Goal: Ask a question

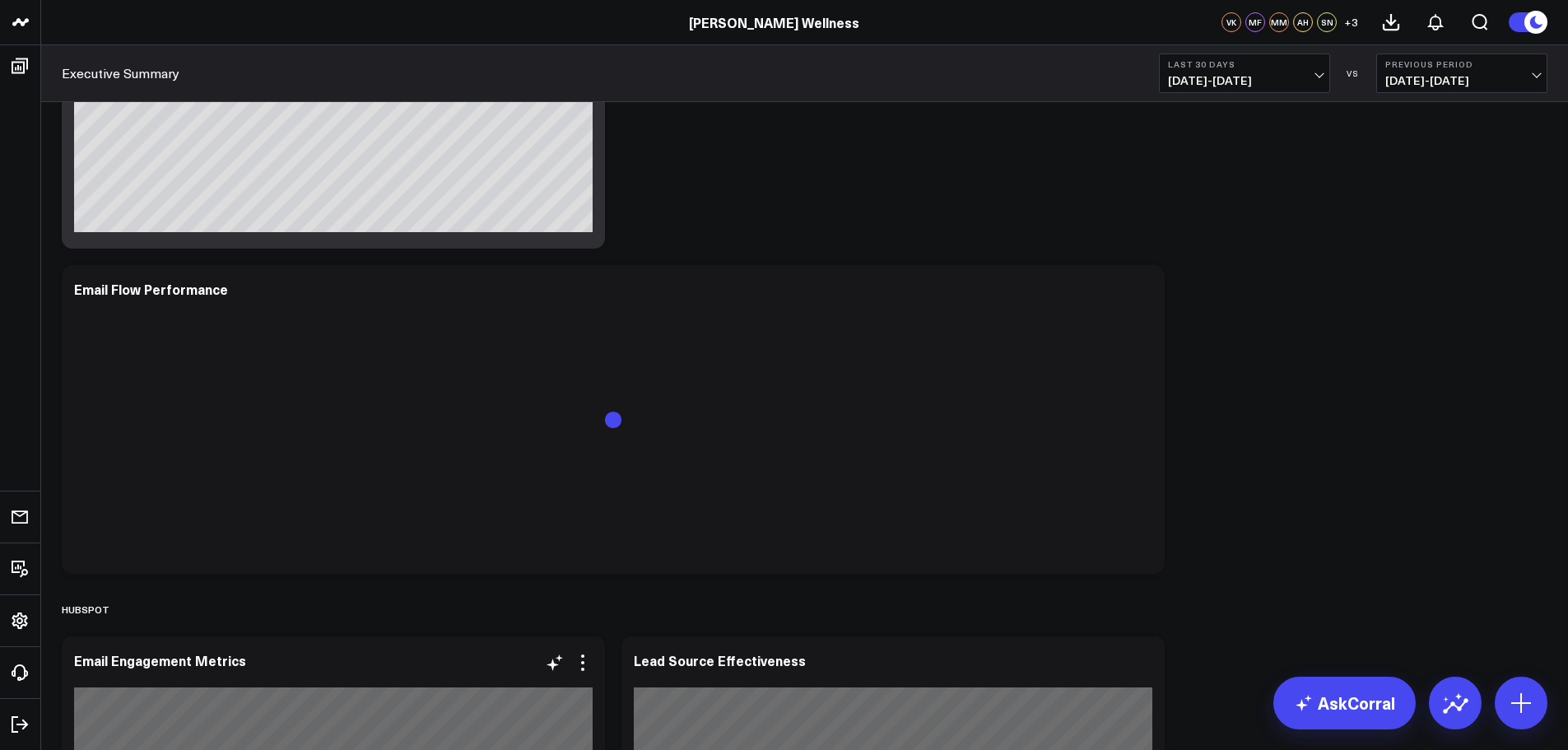
scroll to position [4419, 0]
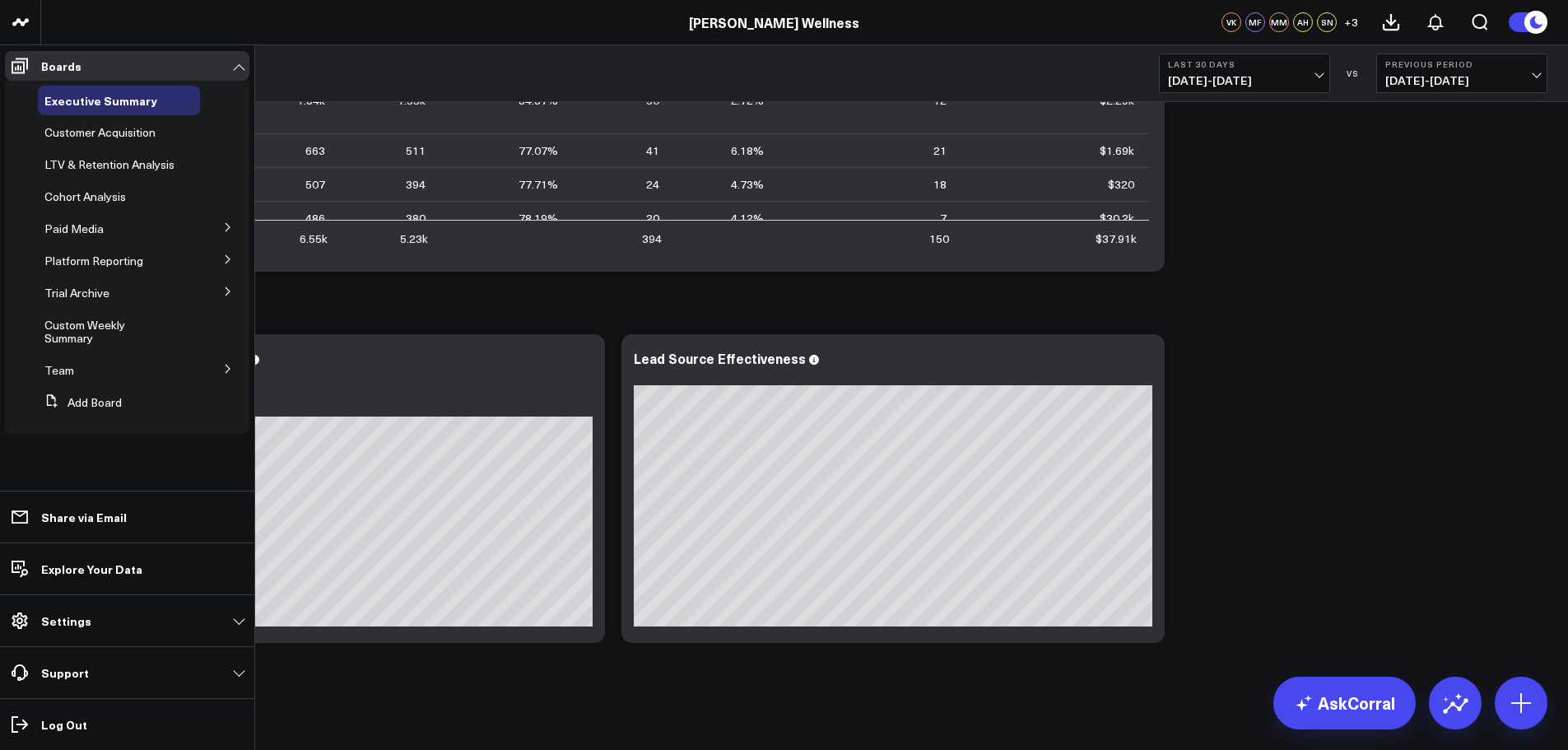
click at [222, 365] on button at bounding box center [228, 368] width 43 height 24
click at [227, 281] on button at bounding box center [228, 291] width 43 height 24
click at [217, 262] on button at bounding box center [228, 259] width 43 height 24
click at [116, 327] on icon at bounding box center [119, 321] width 13 height 13
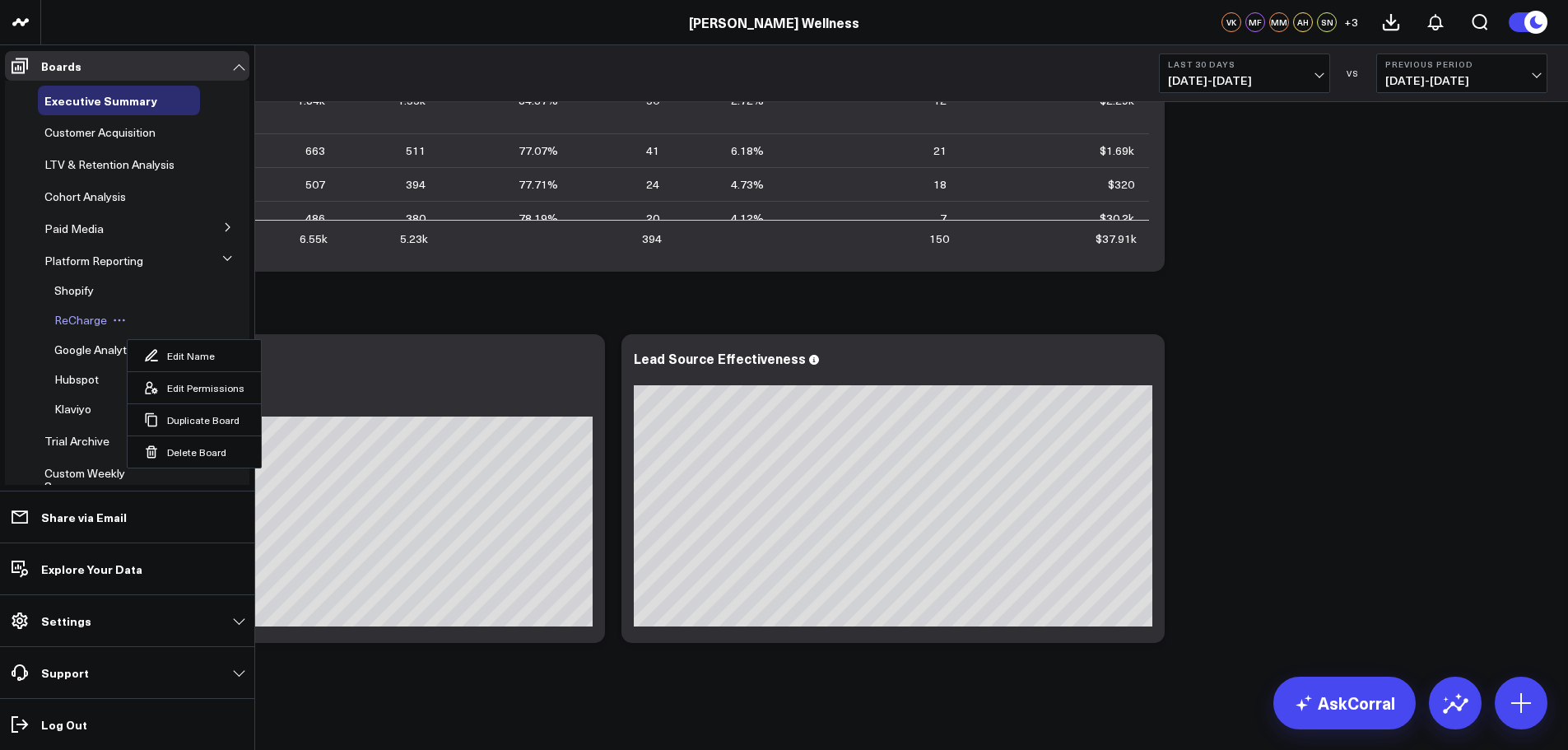
click at [96, 328] on span "ReCharge" at bounding box center [81, 320] width 52 height 16
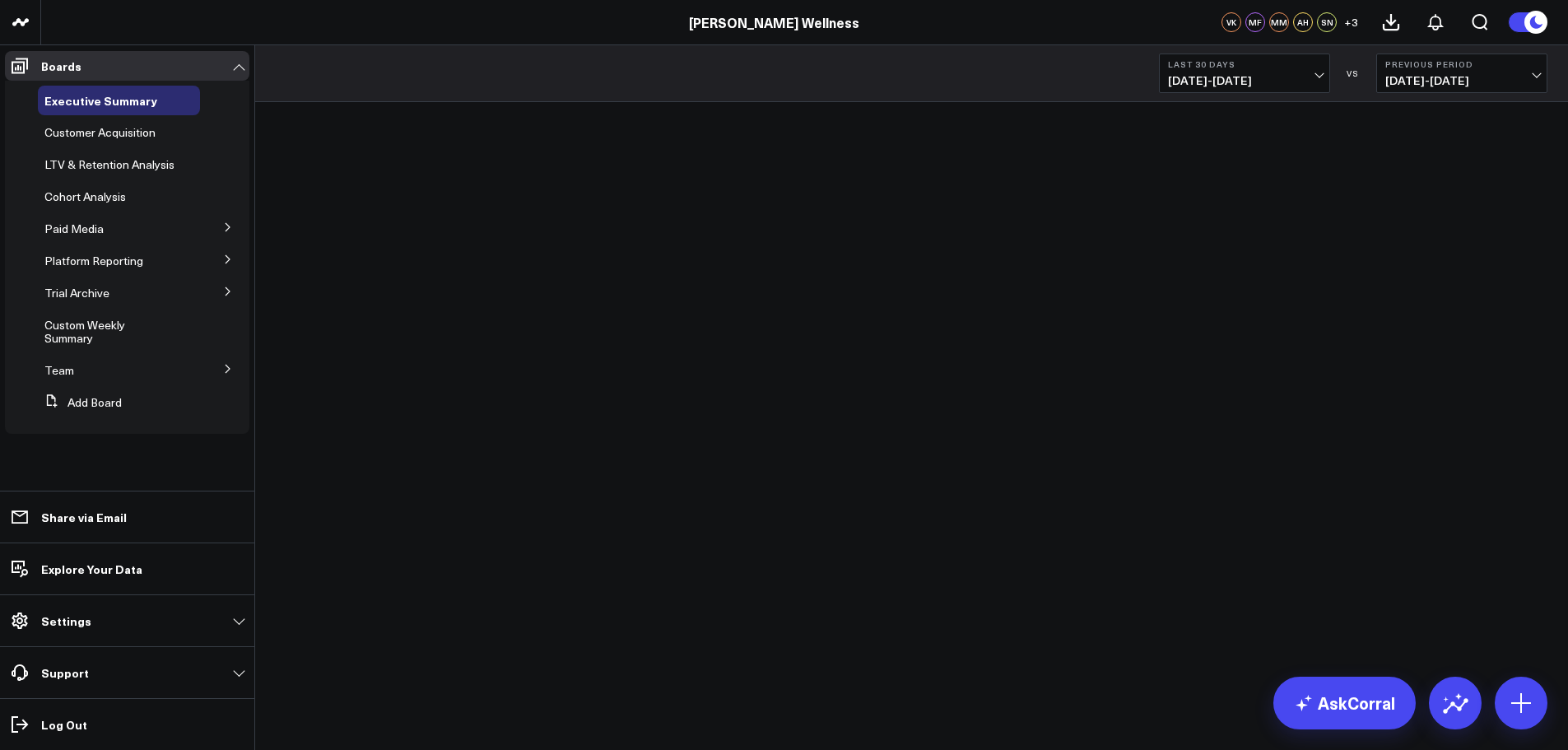
click at [226, 224] on icon at bounding box center [228, 227] width 4 height 8
click at [220, 326] on button at bounding box center [228, 318] width 43 height 24
click at [70, 328] on span "ReCharge" at bounding box center [81, 320] width 52 height 16
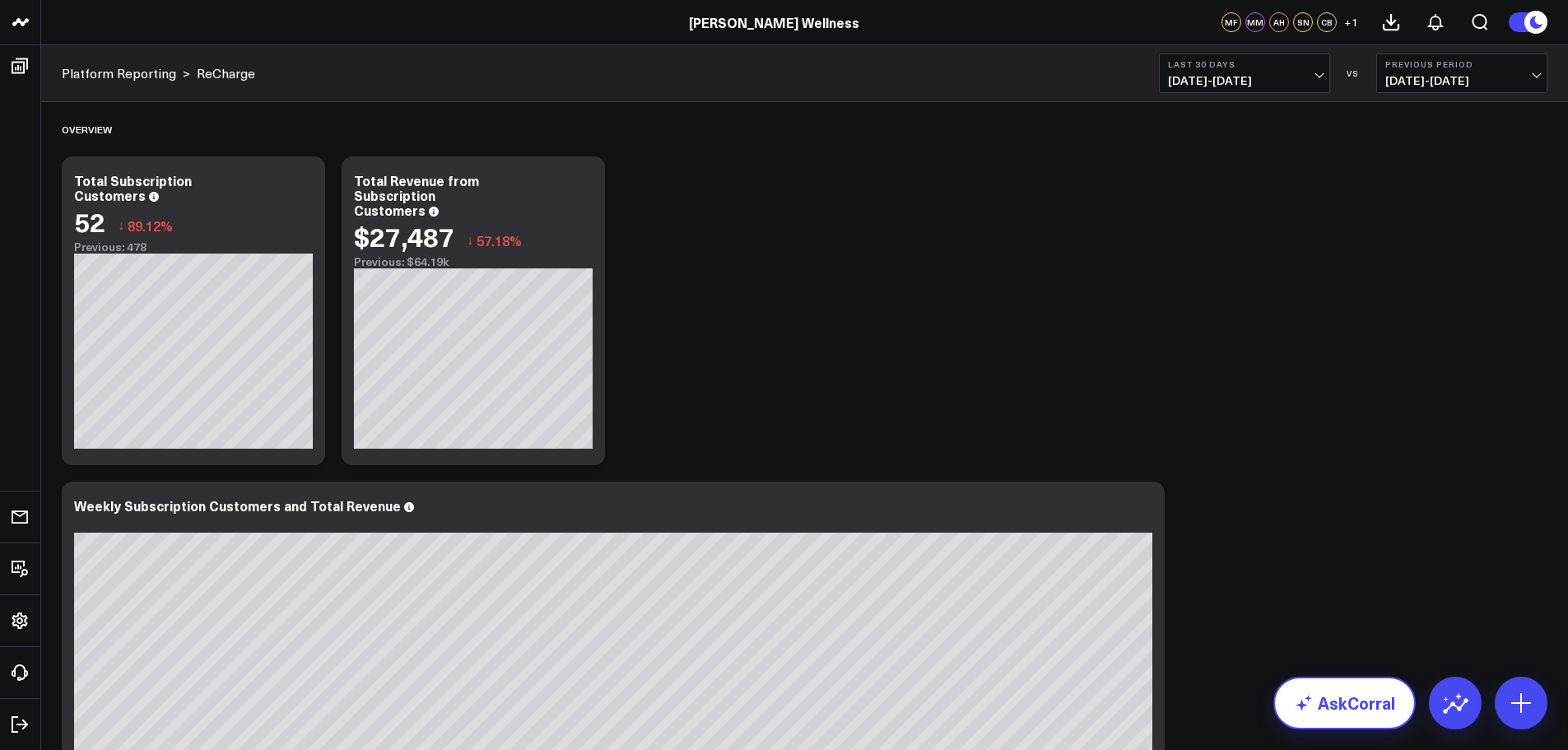
click at [1342, 705] on link "AskCorral" at bounding box center [1345, 703] width 142 height 52
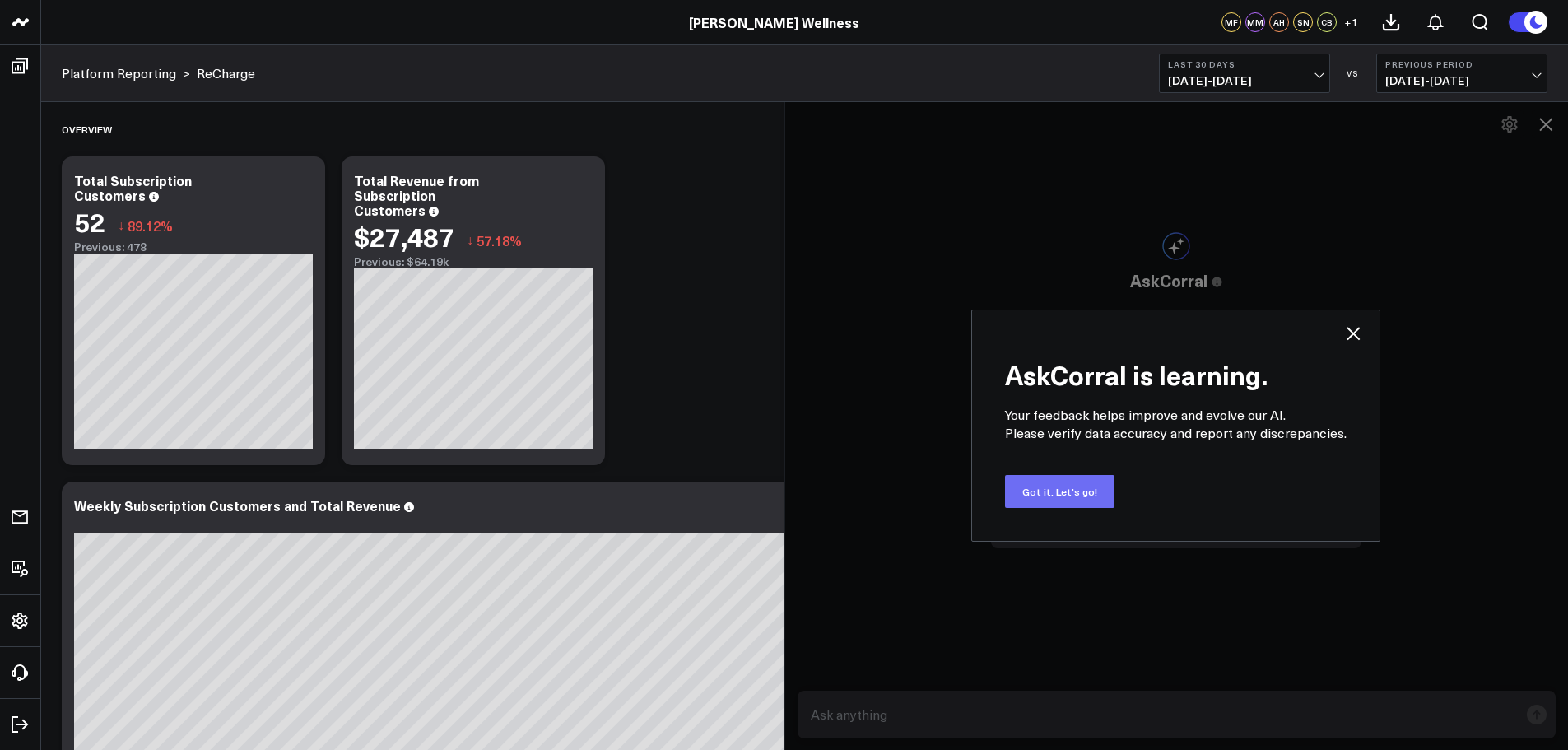
click at [1094, 499] on button "Got it. Let's go!" at bounding box center [1059, 491] width 110 height 33
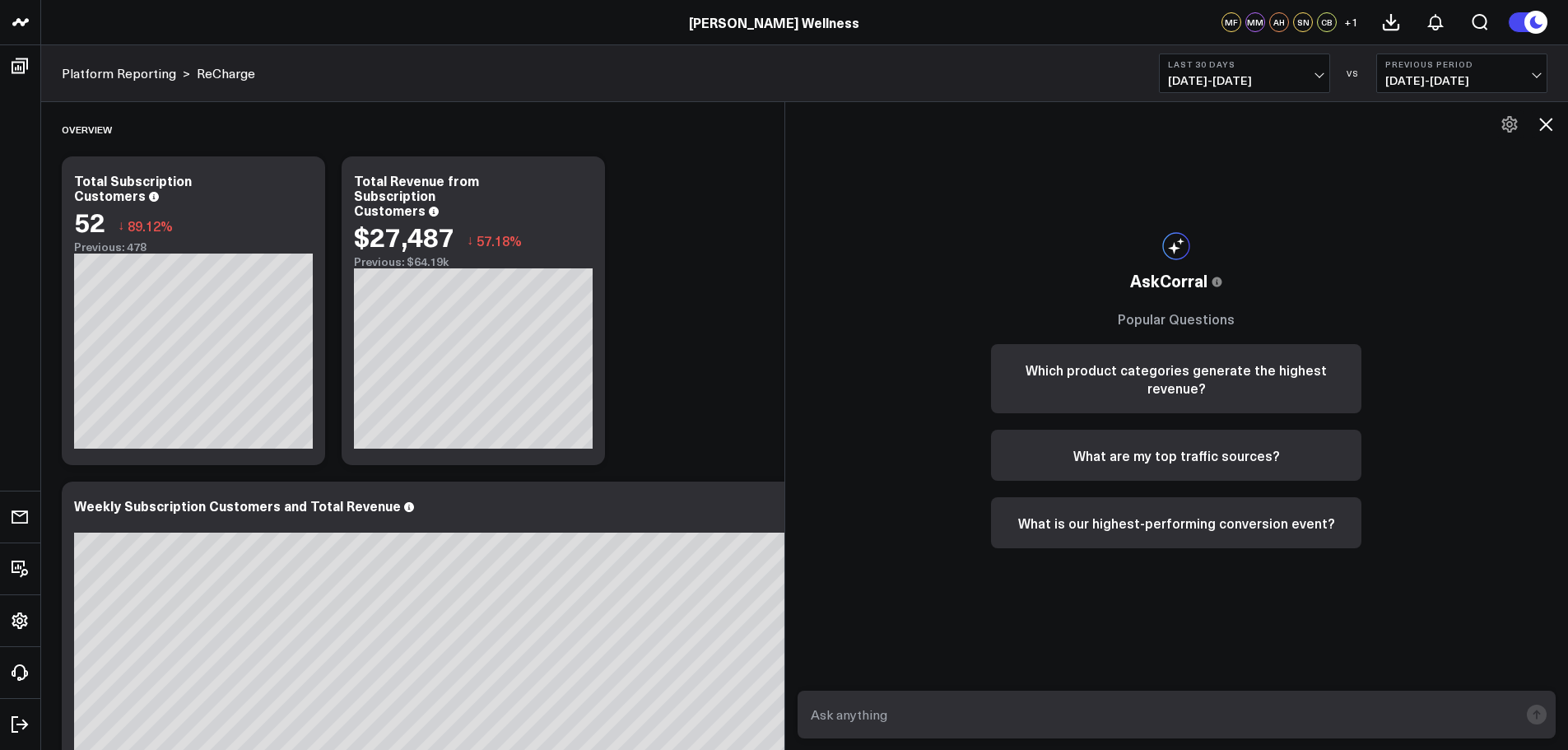
click at [1110, 707] on textarea at bounding box center [1163, 715] width 713 height 30
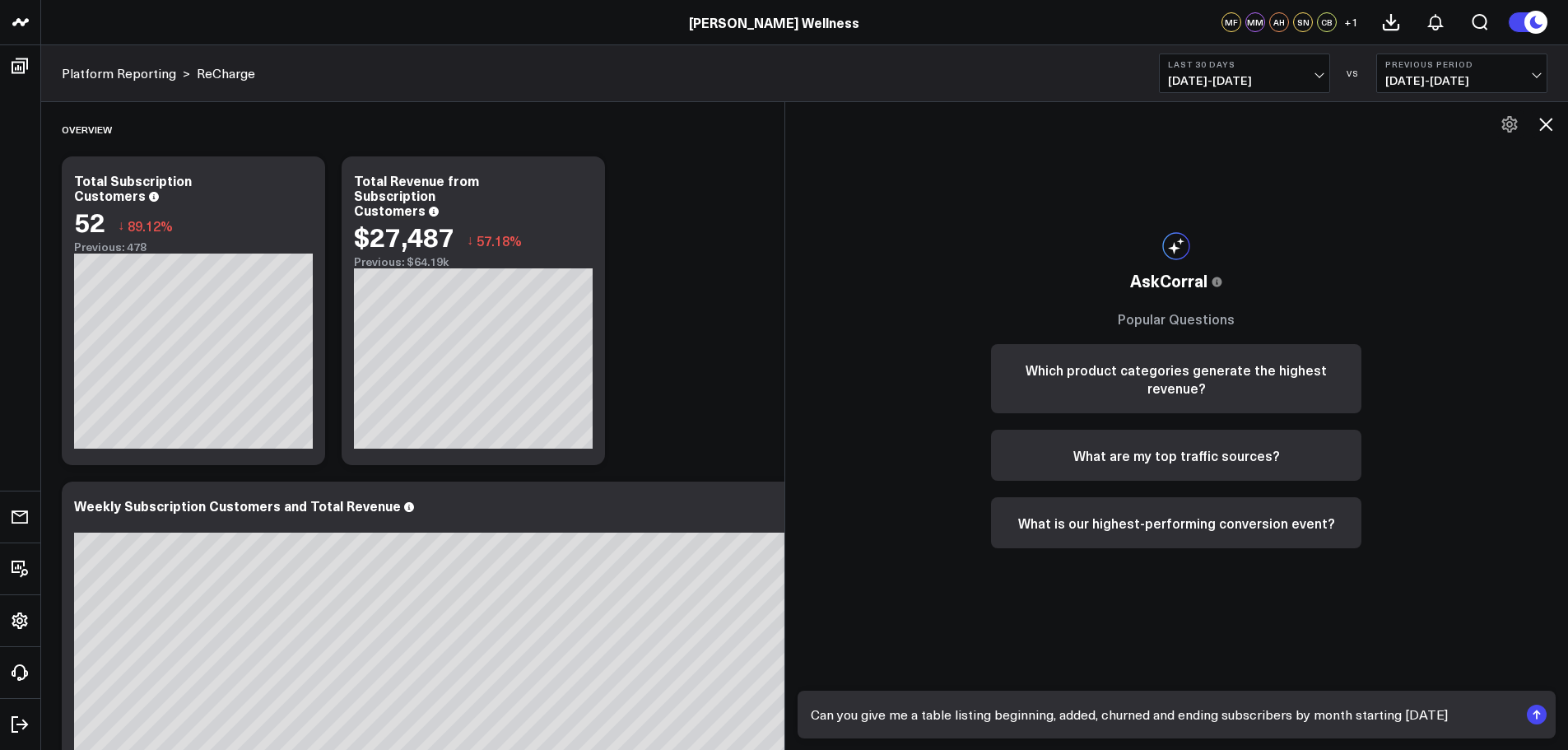
type textarea "Can you give me a table listing beginning, added, churned and ending subscriber…"
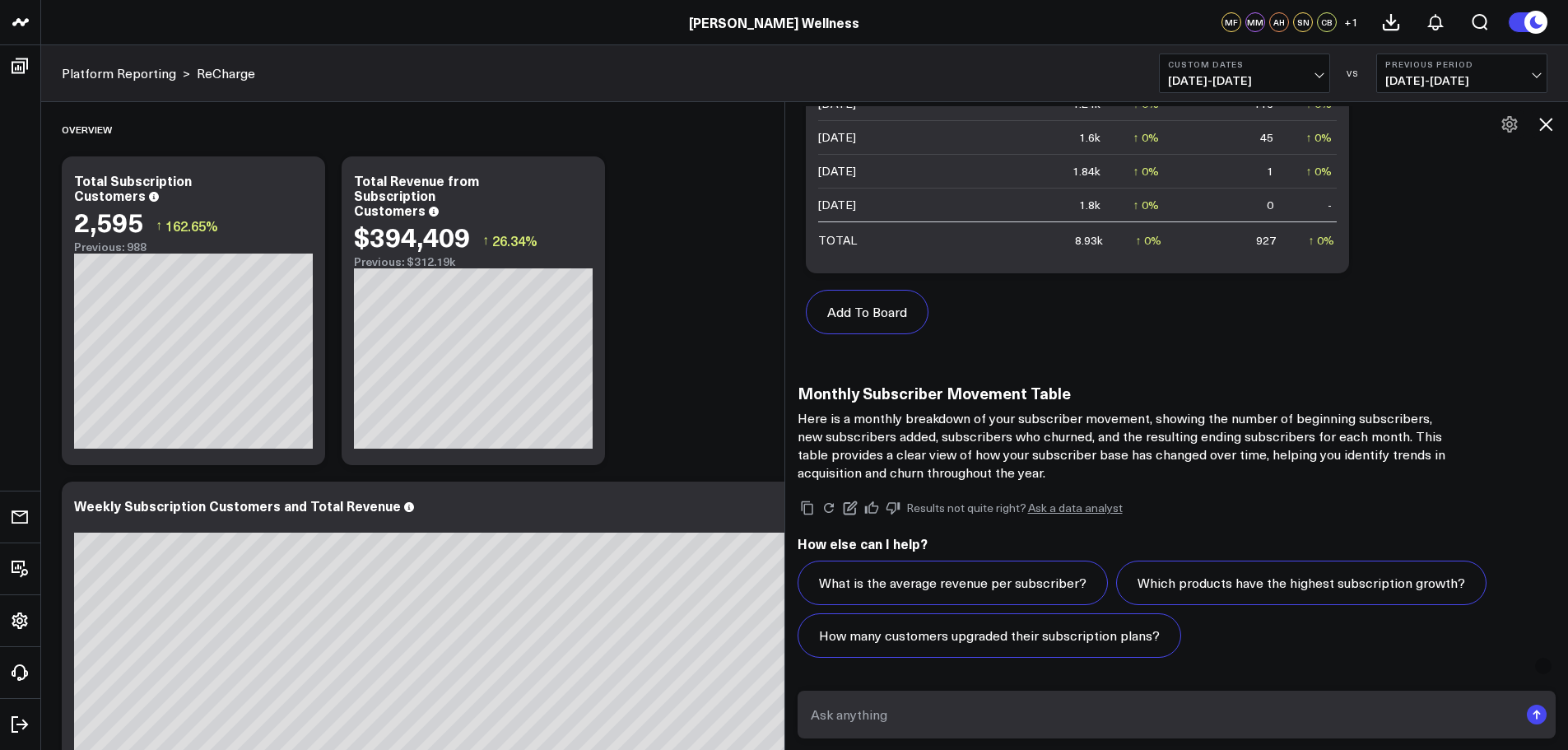
scroll to position [604, 0]
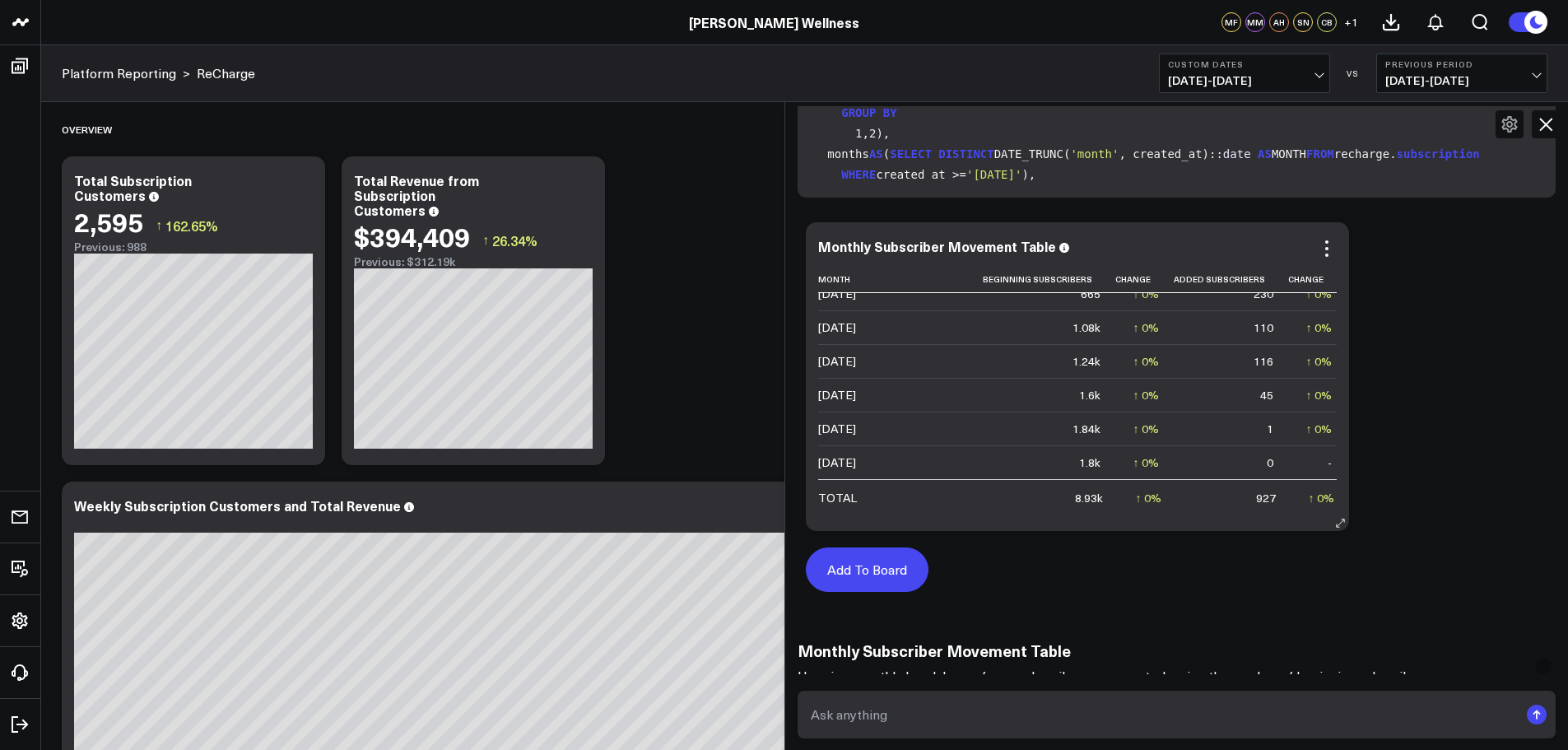
click at [914, 584] on button "Add To Board" at bounding box center [867, 569] width 123 height 44
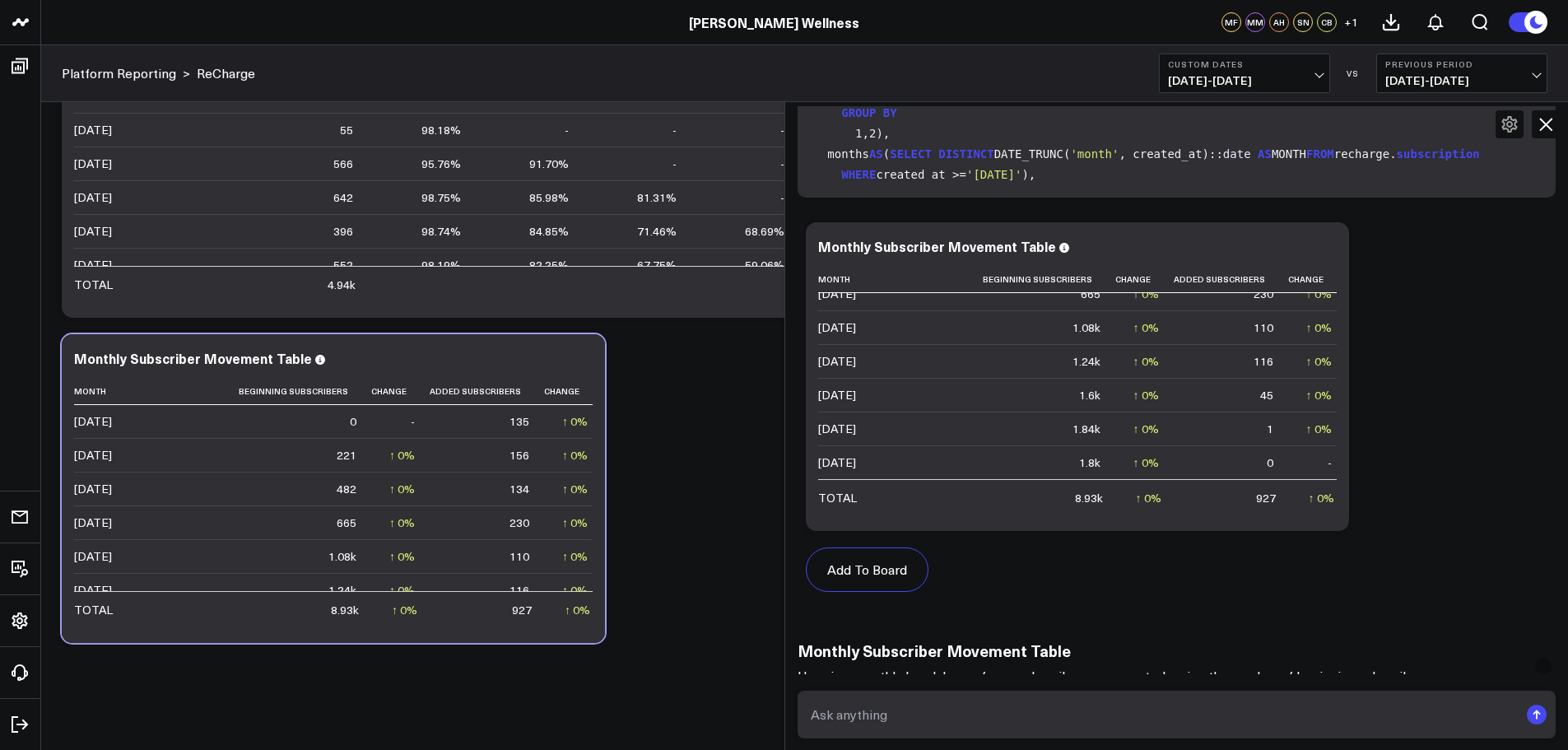
scroll to position [0, 165]
click at [1550, 124] on icon at bounding box center [1546, 124] width 20 height 20
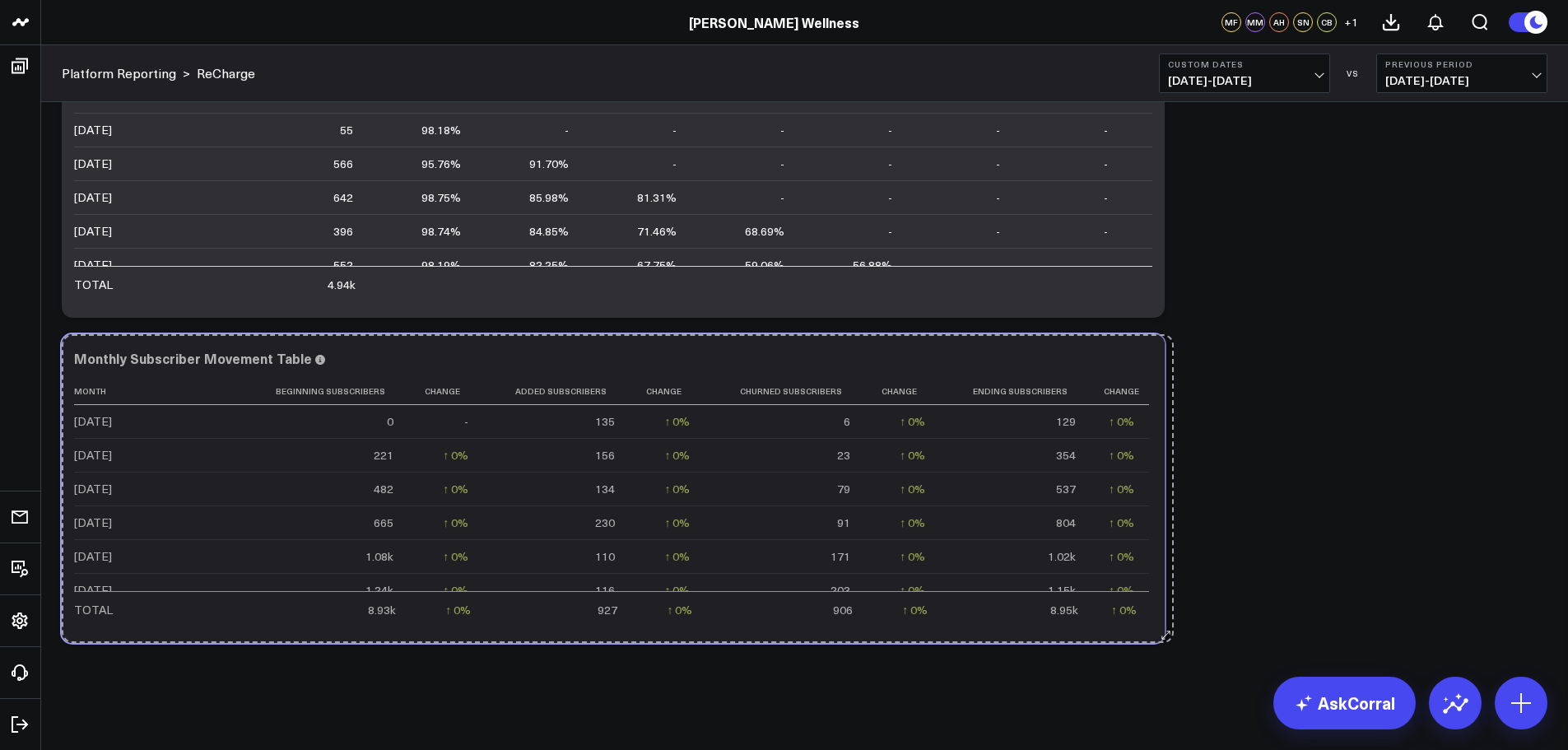
scroll to position [0, 0]
drag, startPoint x: 599, startPoint y: 637, endPoint x: 1329, endPoint y: 597, distance: 731.1
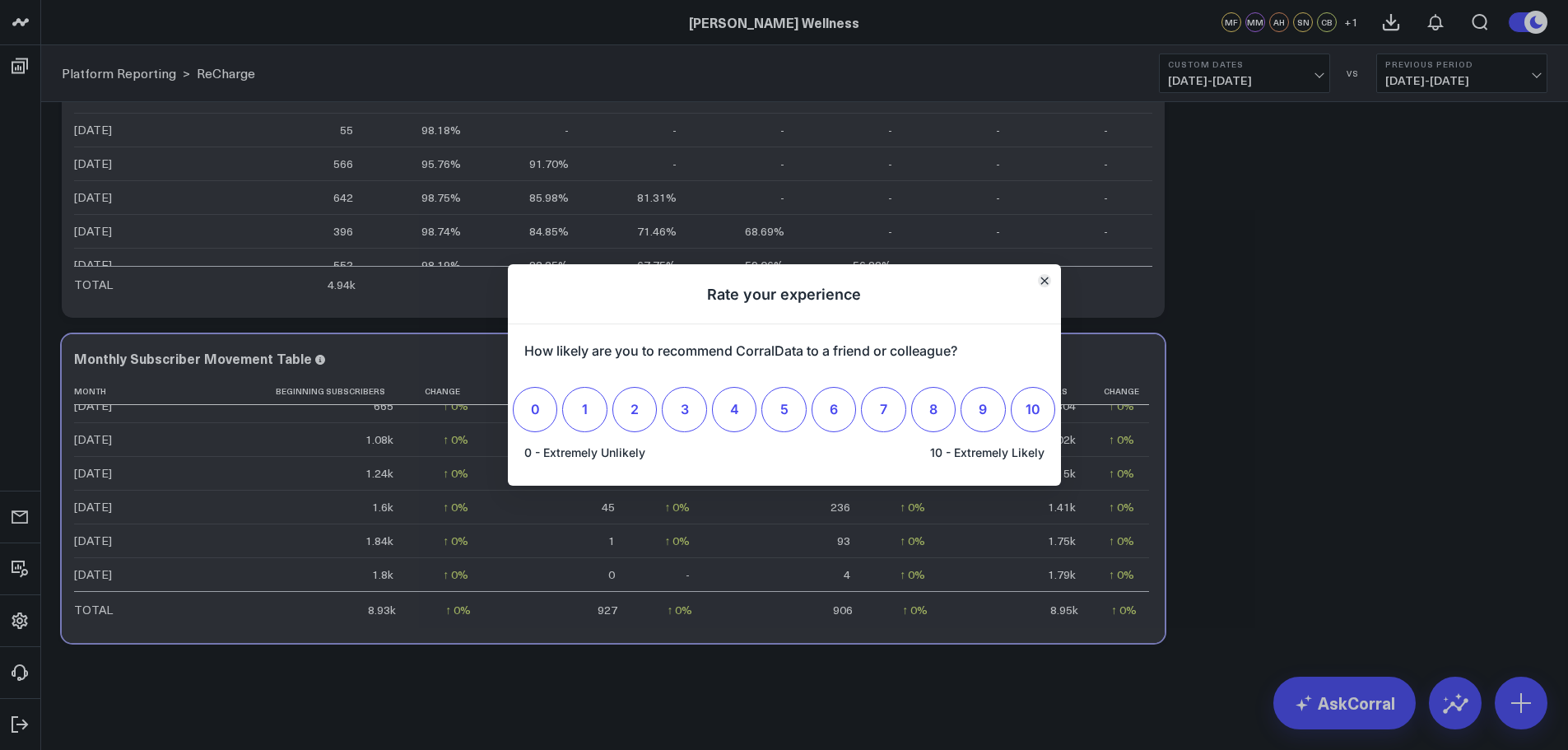
click at [1047, 281] on icon "Close" at bounding box center [1044, 280] width 8 height 8
